Goal: Task Accomplishment & Management: Manage account settings

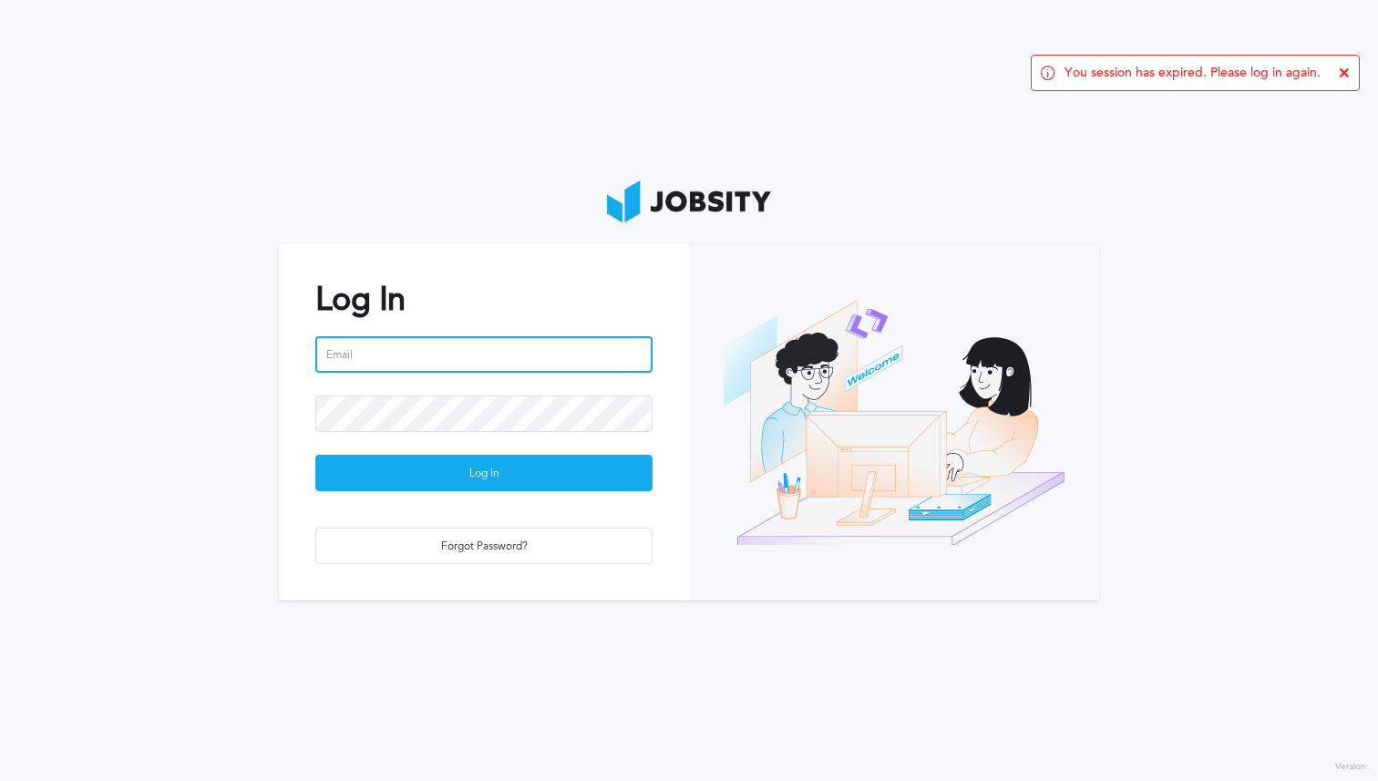
click at [385, 368] on input "email" at bounding box center [483, 354] width 337 height 36
type input "[PERSON_NAME][EMAIL_ADDRESS][PERSON_NAME][DOMAIN_NAME]"
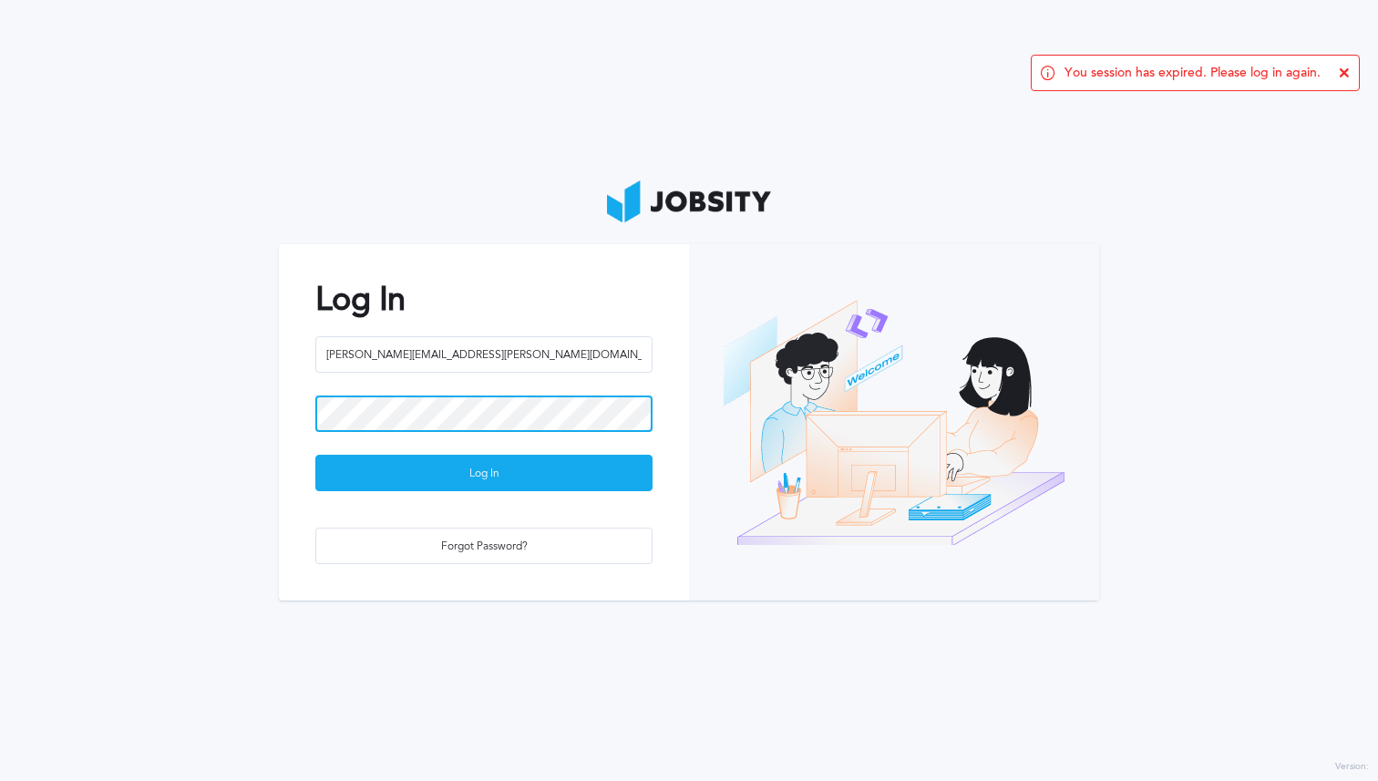
click at [315, 455] on button "Log In" at bounding box center [483, 473] width 337 height 36
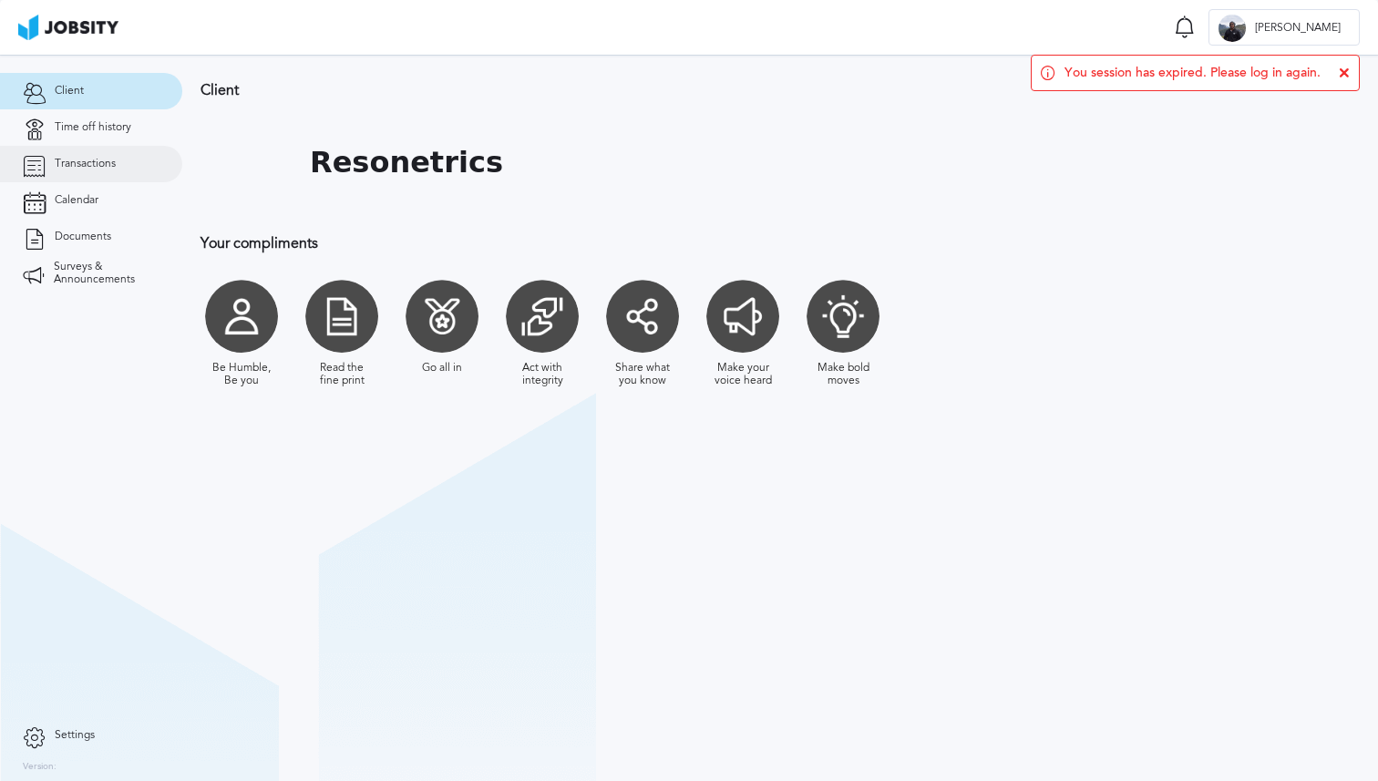
click at [116, 156] on link "Transactions" at bounding box center [91, 164] width 182 height 36
